Goal: Task Accomplishment & Management: Manage account settings

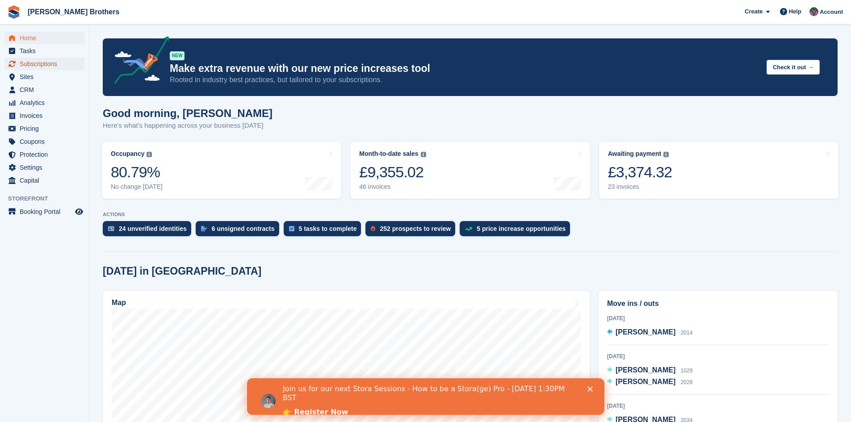
click at [28, 61] on span "Subscriptions" at bounding box center [47, 64] width 54 height 13
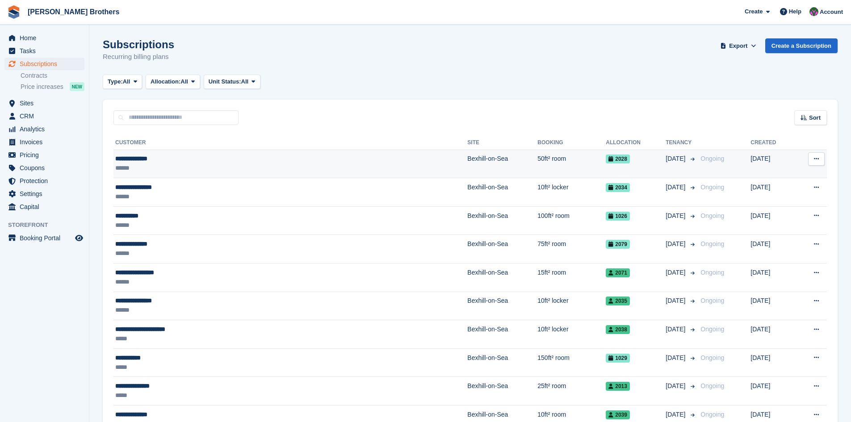
click at [148, 159] on div "**********" at bounding box center [217, 158] width 204 height 9
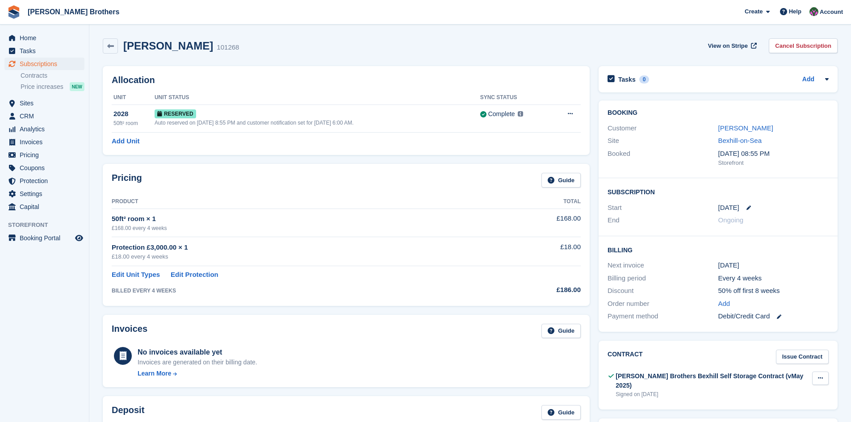
click at [822, 380] on icon at bounding box center [820, 378] width 5 height 6
click at [770, 406] on p "Download" at bounding box center [786, 408] width 78 height 12
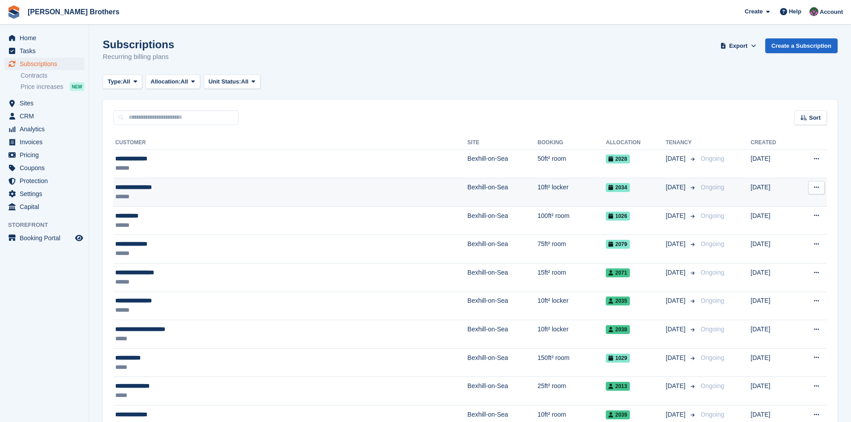
click at [163, 188] on div "**********" at bounding box center [217, 187] width 204 height 9
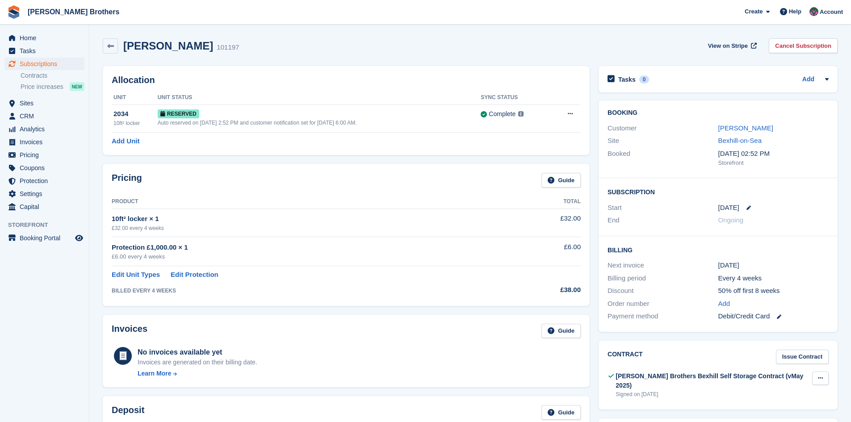
click at [819, 379] on icon at bounding box center [820, 378] width 5 height 6
click at [773, 408] on p "Download" at bounding box center [786, 408] width 78 height 12
click at [29, 62] on span "Subscriptions" at bounding box center [47, 64] width 54 height 13
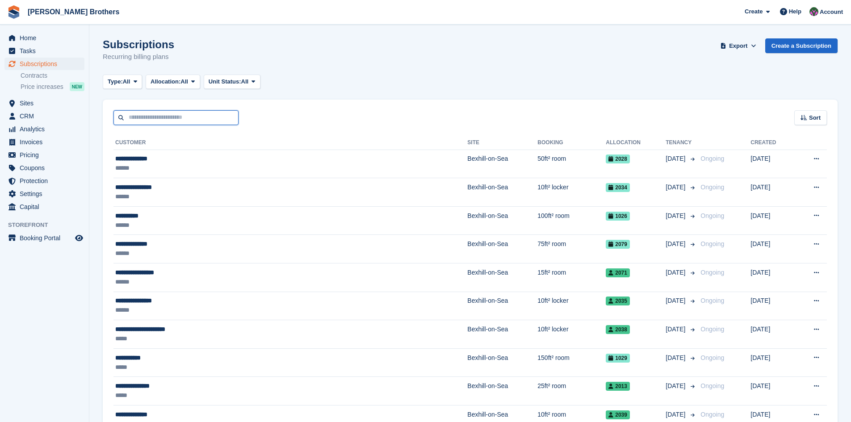
click at [147, 119] on input "text" at bounding box center [175, 117] width 125 height 15
type input "*****"
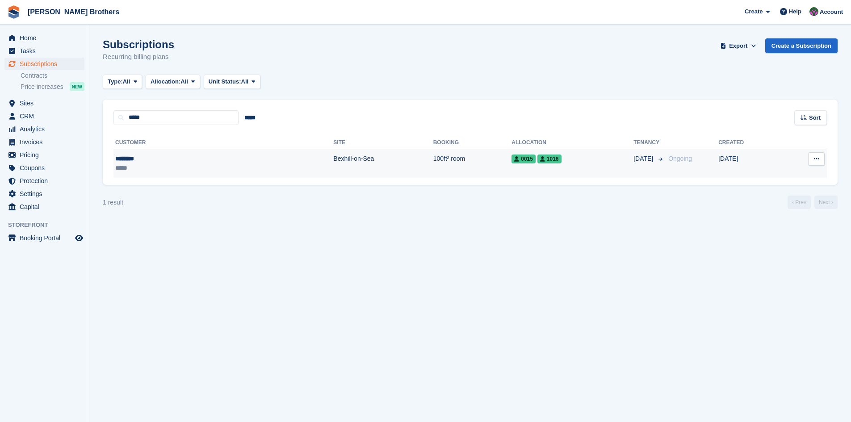
click at [122, 163] on div "********" at bounding box center [159, 158] width 88 height 9
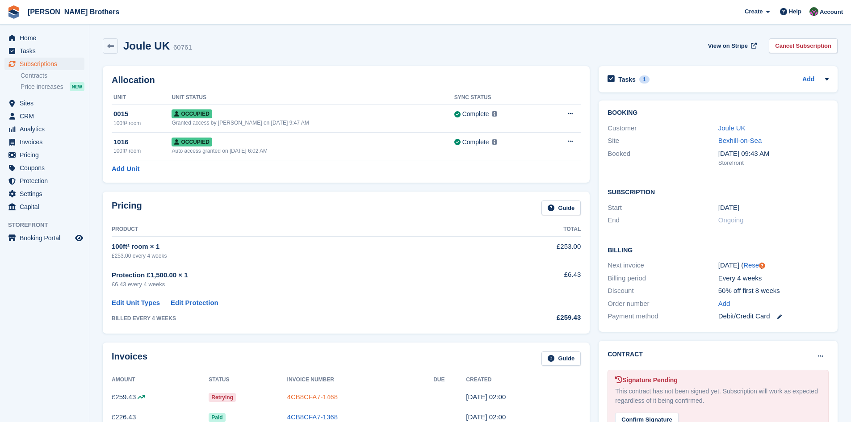
click at [314, 397] on link "4CB8CFA7-1468" at bounding box center [312, 397] width 50 height 8
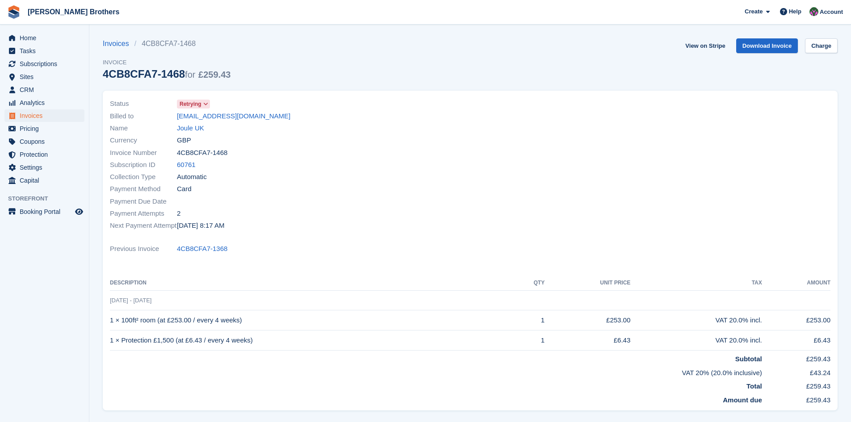
click at [203, 102] on span at bounding box center [205, 104] width 7 height 7
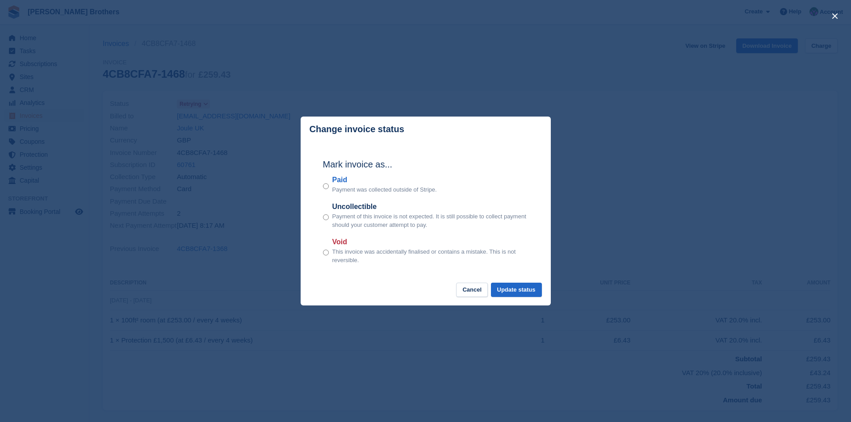
click at [350, 190] on p "Payment was collected outside of Stripe." at bounding box center [384, 189] width 105 height 9
click at [332, 187] on p "Payment was collected outside of Stripe." at bounding box center [384, 189] width 105 height 9
click at [515, 290] on button "Update status" at bounding box center [516, 290] width 51 height 15
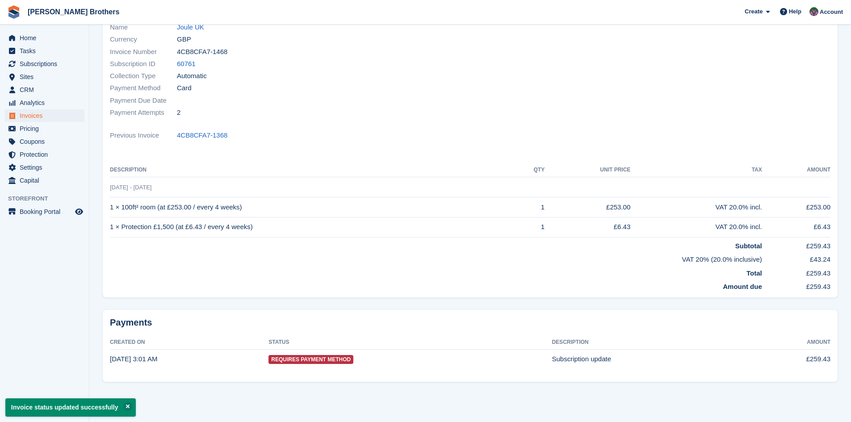
scroll to position [12, 0]
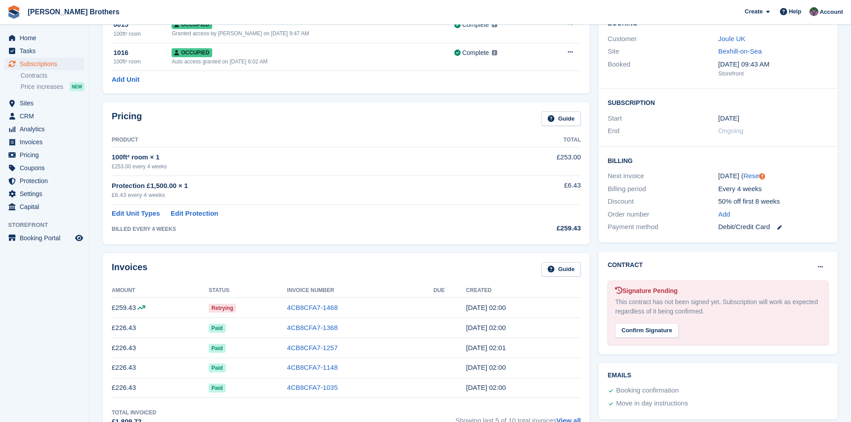
scroll to position [134, 0]
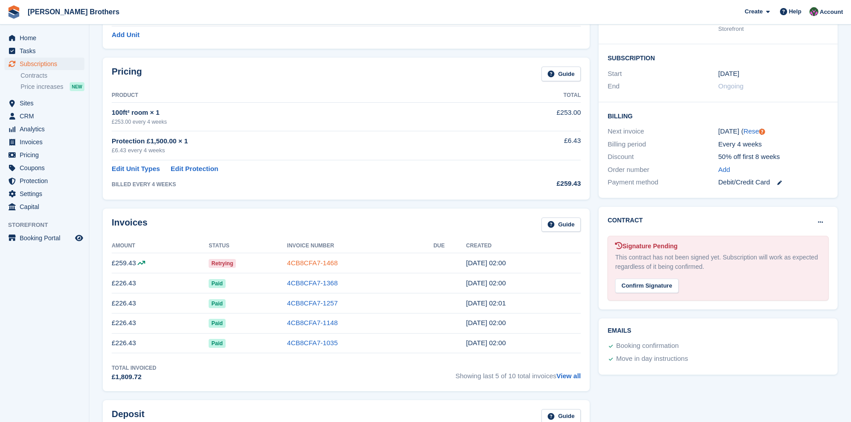
click at [296, 264] on link "4CB8CFA7-1468" at bounding box center [312, 263] width 50 height 8
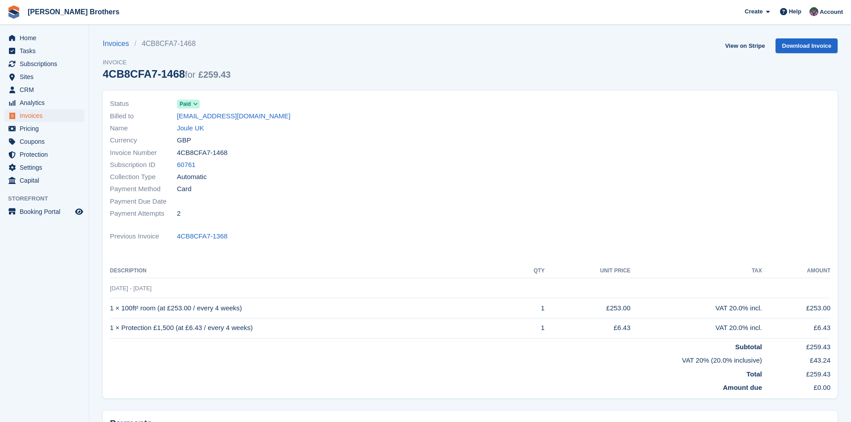
drag, startPoint x: 102, startPoint y: 75, endPoint x: 182, endPoint y: 75, distance: 80.4
click at [182, 75] on section "Invoices 4CB8CFA7-1468 Invoice 4CB8CFA7-1468 for £259.43 View on Stripe Downloa…" at bounding box center [470, 261] width 762 height 523
copy div "4CB8CFA7-1468"
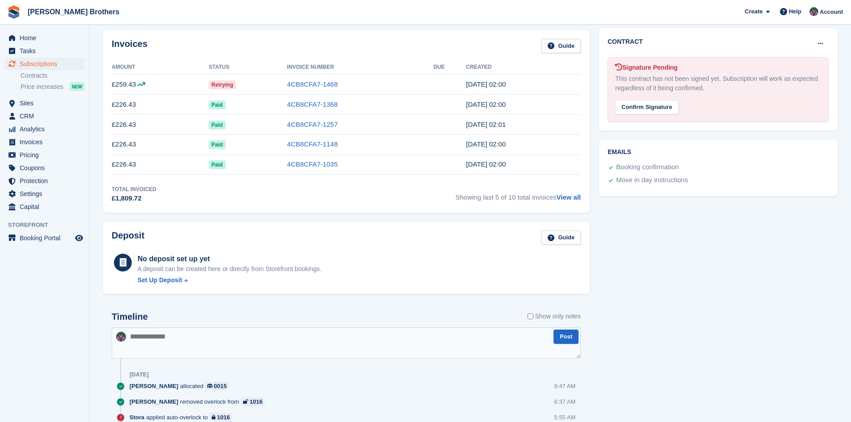
scroll to position [357, 0]
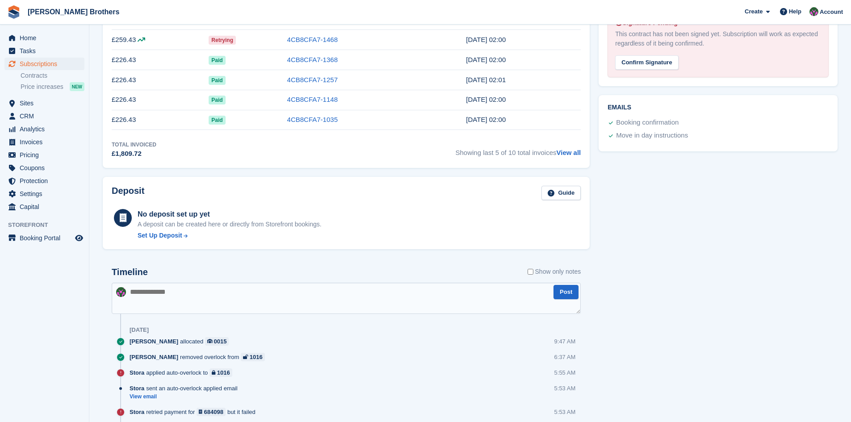
click at [163, 292] on textarea at bounding box center [346, 298] width 469 height 31
paste textarea "**********"
type textarea "**********"
click at [568, 294] on button "Post" at bounding box center [566, 292] width 25 height 15
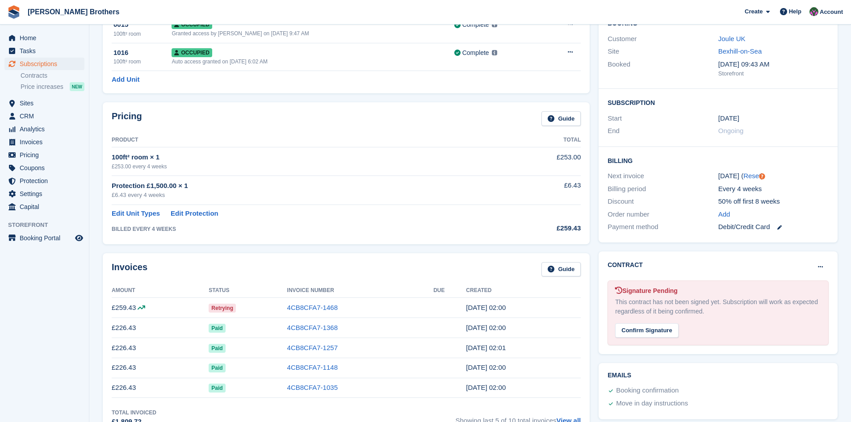
scroll to position [0, 0]
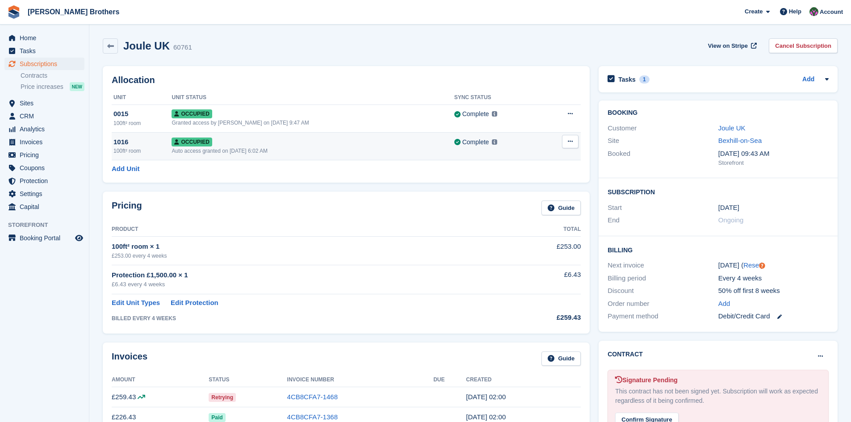
click at [571, 144] on icon at bounding box center [570, 141] width 5 height 6
click at [520, 188] on p "Deallocate" at bounding box center [536, 190] width 78 height 12
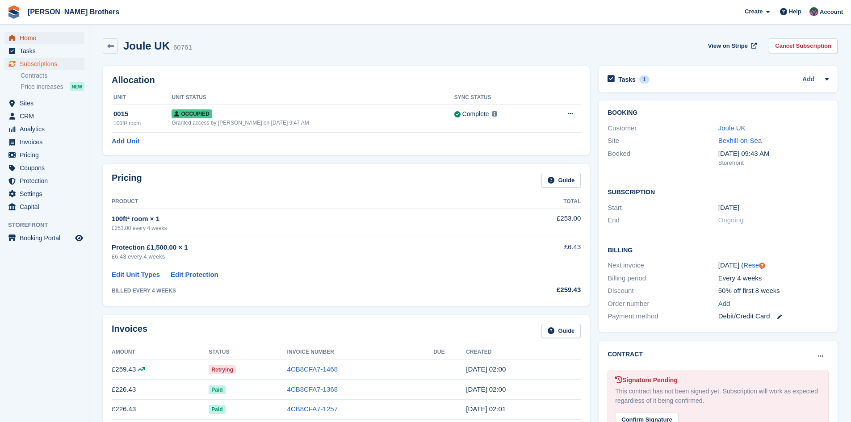
click at [38, 40] on span "Home" at bounding box center [47, 38] width 54 height 13
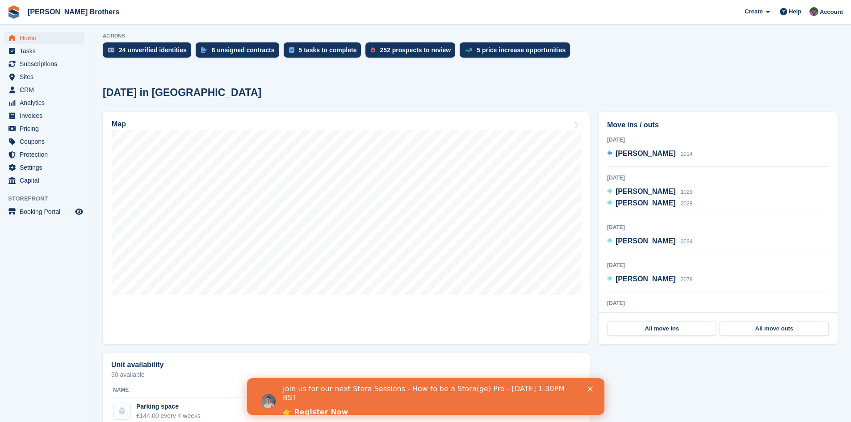
scroll to position [223, 0]
